Goal: Task Accomplishment & Management: Use online tool/utility

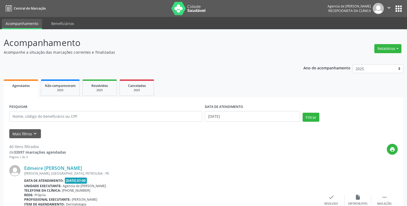
click at [393, 48] on button "Relatórios" at bounding box center [387, 48] width 27 height 9
click at [355, 59] on link "Agendamentos" at bounding box center [372, 59] width 57 height 7
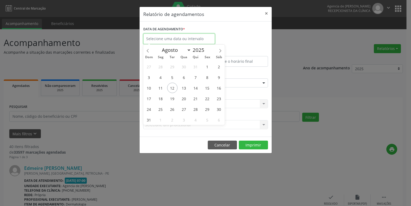
click at [178, 35] on input "text" at bounding box center [179, 38] width 72 height 11
click at [312, 84] on div "Relatório de agendamentos × DATA DE AGENDAMENTO * De ATÉ ESPECIALIDADE Selecion…" at bounding box center [205, 103] width 411 height 206
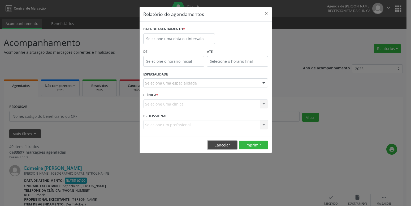
click at [230, 146] on button "Cancelar" at bounding box center [222, 144] width 29 height 9
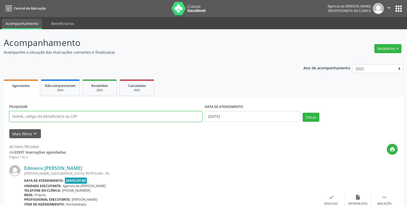
click at [102, 118] on input "text" at bounding box center [105, 116] width 193 height 11
click at [302, 113] on button "Filtrar" at bounding box center [310, 117] width 17 height 9
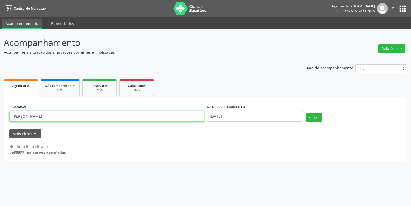
click at [75, 116] on input "[PERSON_NAME]" at bounding box center [106, 116] width 195 height 11
type input "j"
paste input "[PERSON_NAME]"
type input "[PERSON_NAME]"
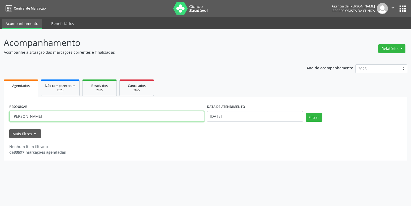
click at [306, 113] on button "Filtrar" at bounding box center [314, 117] width 17 height 9
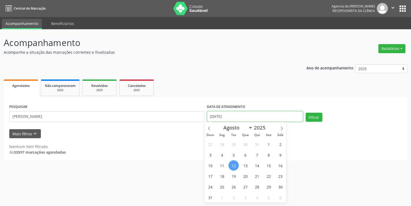
click at [256, 111] on input "[DATE]" at bounding box center [255, 116] width 96 height 11
click at [272, 144] on span "1" at bounding box center [269, 144] width 10 height 10
type input "[DATE]"
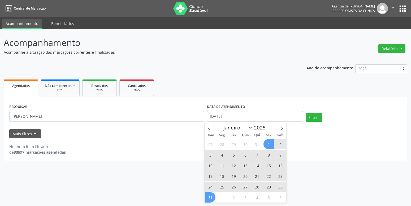
click at [214, 196] on span "31" at bounding box center [210, 197] width 10 height 10
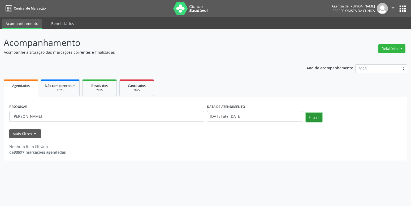
click at [313, 121] on button "Filtrar" at bounding box center [314, 117] width 17 height 9
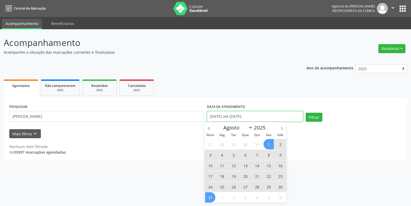
click at [249, 113] on input "[DATE] até [DATE]" at bounding box center [255, 116] width 96 height 11
click at [268, 142] on span "1" at bounding box center [269, 144] width 10 height 10
type input "[DATE]"
click at [213, 194] on span "31" at bounding box center [210, 197] width 10 height 10
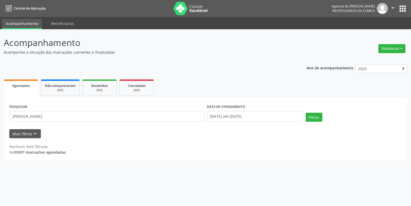
click at [328, 116] on div "Filtrar" at bounding box center [353, 119] width 99 height 13
click at [309, 119] on button "Filtrar" at bounding box center [314, 117] width 17 height 9
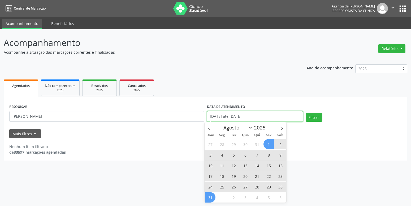
click at [254, 115] on input "[DATE] até [DATE]" at bounding box center [255, 116] width 96 height 11
click at [270, 143] on span "1" at bounding box center [269, 144] width 10 height 10
type input "[DATE]"
click at [212, 196] on span "31" at bounding box center [210, 197] width 10 height 10
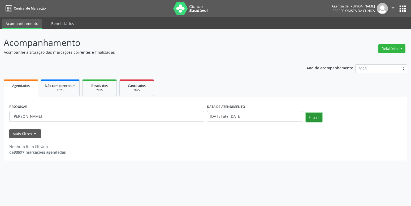
click at [315, 118] on button "Filtrar" at bounding box center [314, 117] width 17 height 9
click at [263, 115] on input "[DATE] até [DATE]" at bounding box center [255, 116] width 96 height 11
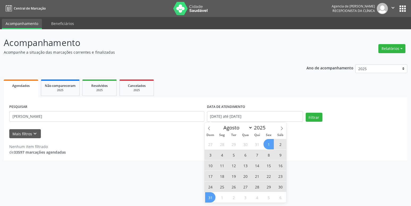
click at [269, 147] on span "1" at bounding box center [269, 144] width 10 height 10
type input "[DATE]"
click at [207, 199] on span "31" at bounding box center [210, 197] width 10 height 10
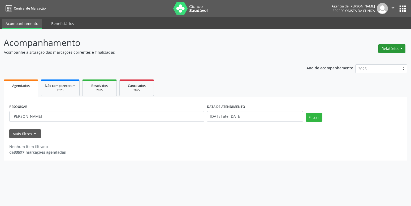
click at [394, 48] on button "Relatórios" at bounding box center [392, 48] width 27 height 9
click at [375, 61] on link "Agendamentos" at bounding box center [377, 59] width 57 height 7
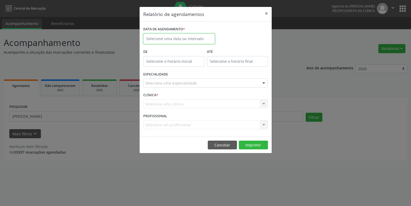
click at [175, 38] on input "text" at bounding box center [179, 38] width 72 height 11
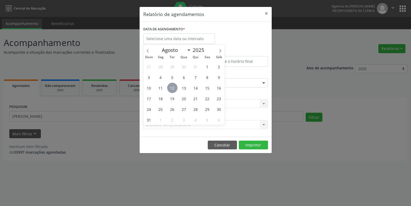
click at [174, 85] on span "12" at bounding box center [172, 88] width 10 height 10
type input "[DATE]"
click at [174, 83] on span "12" at bounding box center [172, 88] width 10 height 10
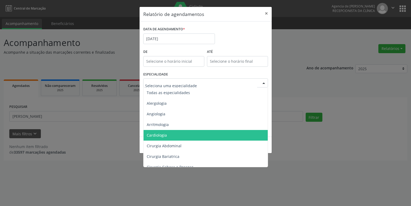
click at [185, 133] on span "Cardiologia" at bounding box center [206, 135] width 125 height 11
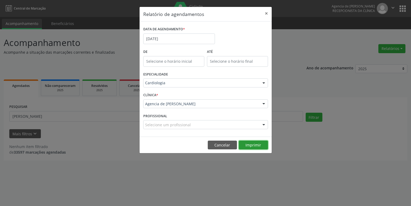
click at [255, 145] on button "Imprimir" at bounding box center [253, 144] width 29 height 9
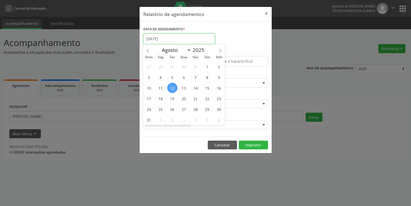
click at [201, 40] on input "[DATE]" at bounding box center [179, 38] width 72 height 11
click at [207, 67] on span "1" at bounding box center [207, 66] width 10 height 10
type input "[DATE]"
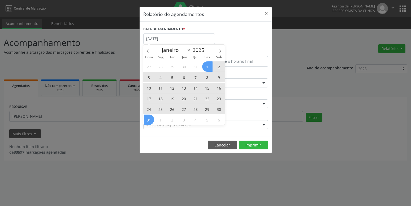
click at [149, 117] on span "31" at bounding box center [149, 119] width 10 height 10
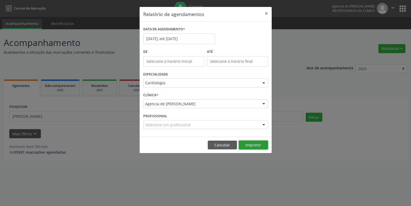
click at [249, 142] on button "Imprimir" at bounding box center [253, 144] width 29 height 9
click at [264, 12] on button "×" at bounding box center [266, 13] width 11 height 13
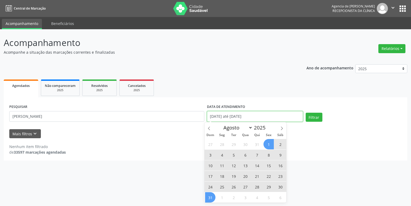
click at [265, 119] on input "[DATE] até [DATE]" at bounding box center [255, 116] width 96 height 11
click at [267, 146] on span "1" at bounding box center [269, 144] width 10 height 10
type input "[DATE]"
click at [211, 201] on span "31" at bounding box center [210, 197] width 10 height 10
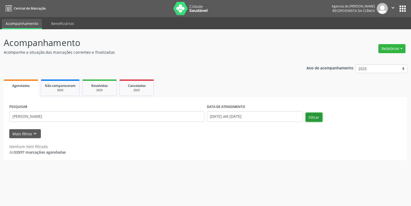
click at [317, 117] on button "Filtrar" at bounding box center [314, 117] width 17 height 9
